Goal: Navigation & Orientation: Find specific page/section

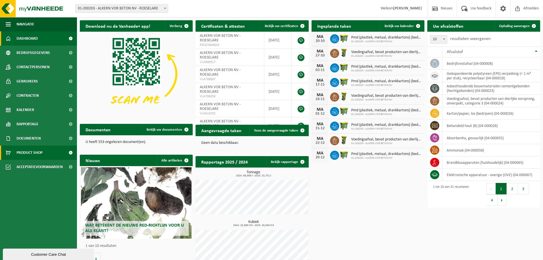
click at [31, 155] on span "Product Shop" at bounding box center [30, 152] width 26 height 14
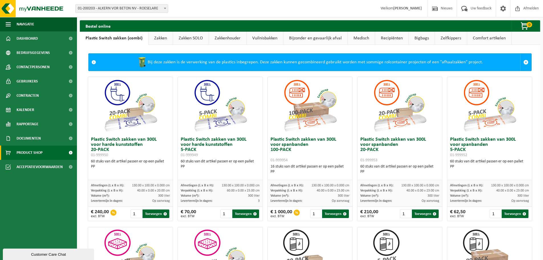
click at [300, 38] on link "Bijzonder en gevaarlijk afval" at bounding box center [315, 38] width 64 height 13
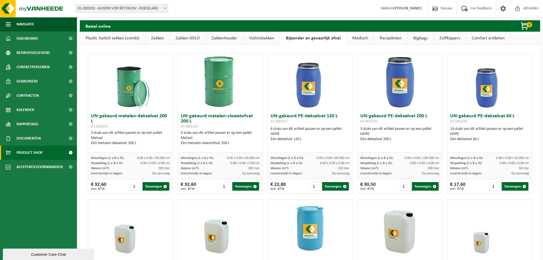
click at [388, 40] on link "Recipiënten" at bounding box center [390, 38] width 33 height 13
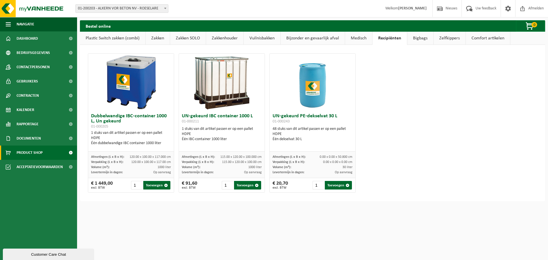
click at [481, 38] on link "Comfort artikelen" at bounding box center [487, 38] width 44 height 13
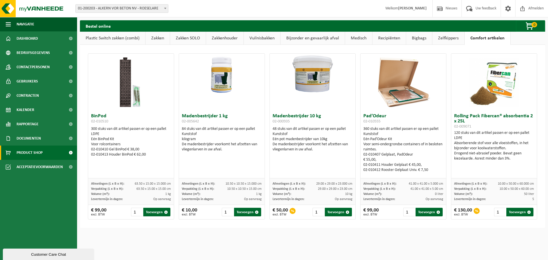
click at [441, 42] on link "Zelfkippers" at bounding box center [448, 38] width 32 height 13
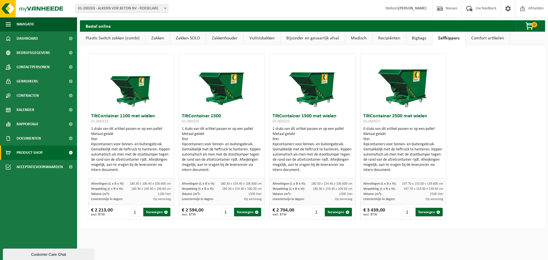
click at [412, 42] on link "Bigbags" at bounding box center [419, 38] width 26 height 13
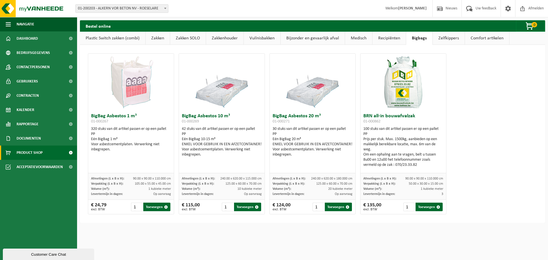
click at [379, 40] on link "Recipiënten" at bounding box center [388, 38] width 33 height 13
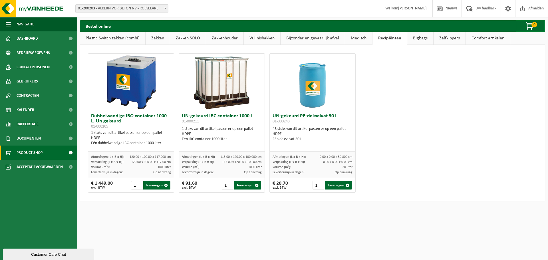
click at [360, 40] on link "Medisch" at bounding box center [358, 38] width 27 height 13
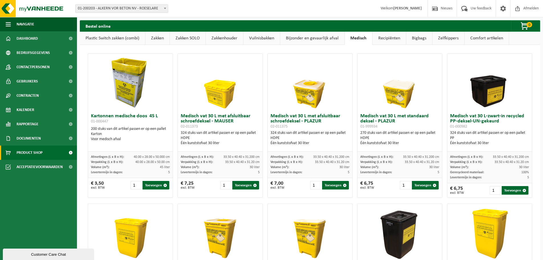
click at [305, 40] on link "Bijzonder en gevaarlijk afval" at bounding box center [312, 38] width 64 height 13
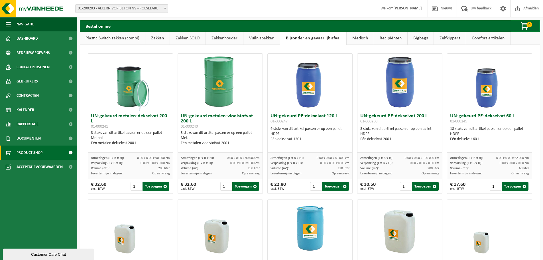
click at [257, 40] on link "Vuilnisbakken" at bounding box center [262, 38] width 37 height 13
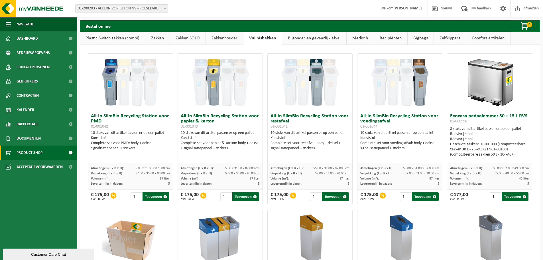
click at [230, 37] on link "Zakkenhouder" at bounding box center [224, 38] width 37 height 13
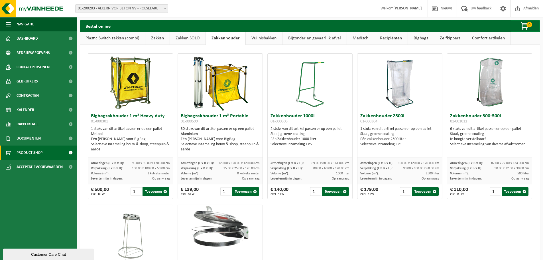
click at [256, 37] on link "Vuilnisbakken" at bounding box center [264, 38] width 37 height 13
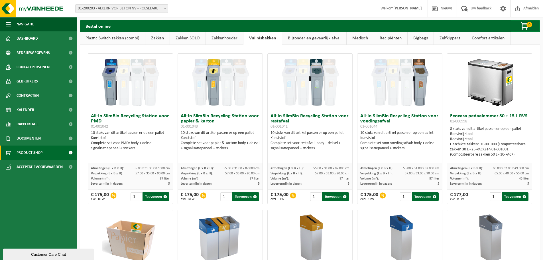
click at [201, 38] on link "Zakken SOLO" at bounding box center [188, 38] width 36 height 13
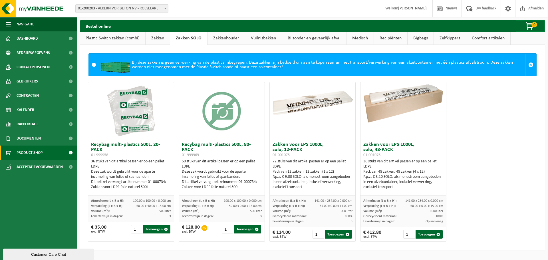
click at [163, 40] on link "Zakken" at bounding box center [157, 38] width 24 height 13
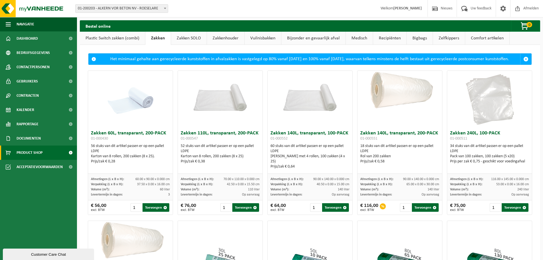
click at [116, 37] on link "Plastic Switch zakken (combi)" at bounding box center [112, 38] width 65 height 13
